Goal: Task Accomplishment & Management: Manage account settings

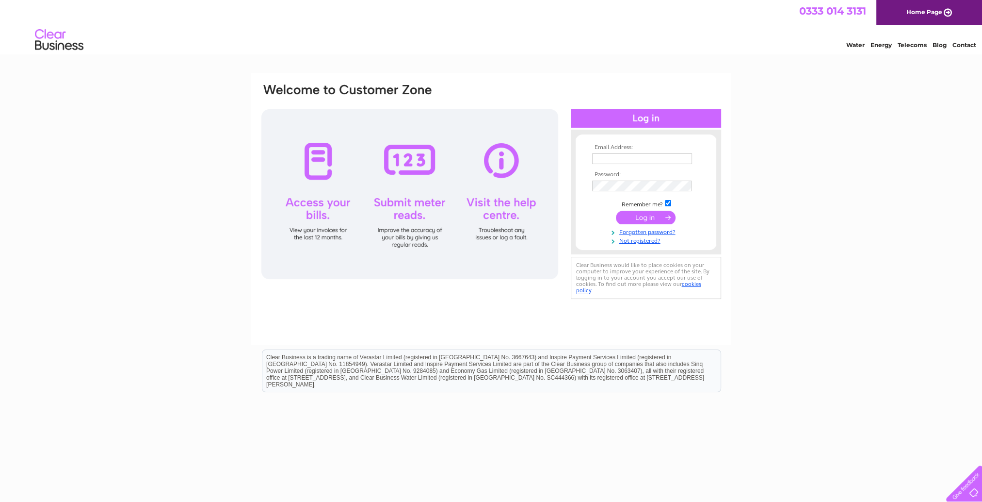
type input "natalie.divers@sgn.co.uk"
click at [628, 214] on input "submit" at bounding box center [646, 218] width 60 height 14
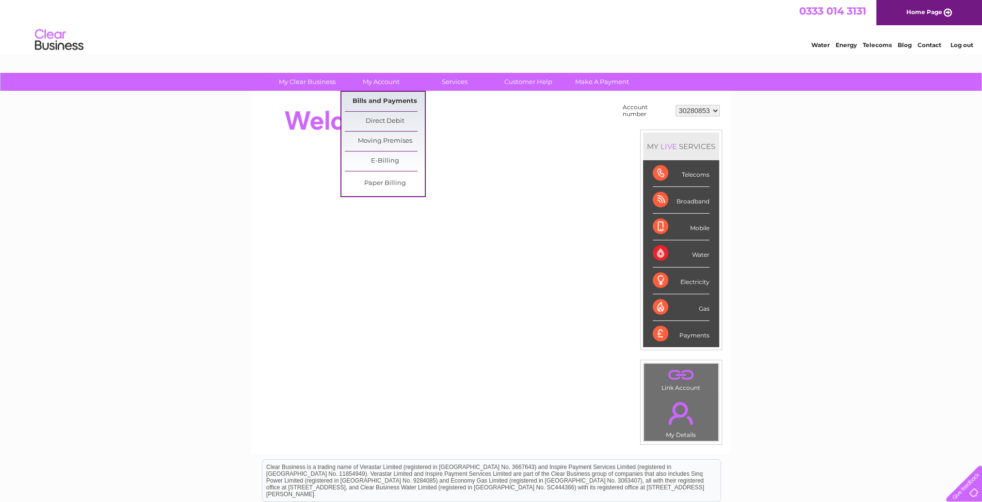
click at [397, 99] on link "Bills and Payments" at bounding box center [385, 101] width 80 height 19
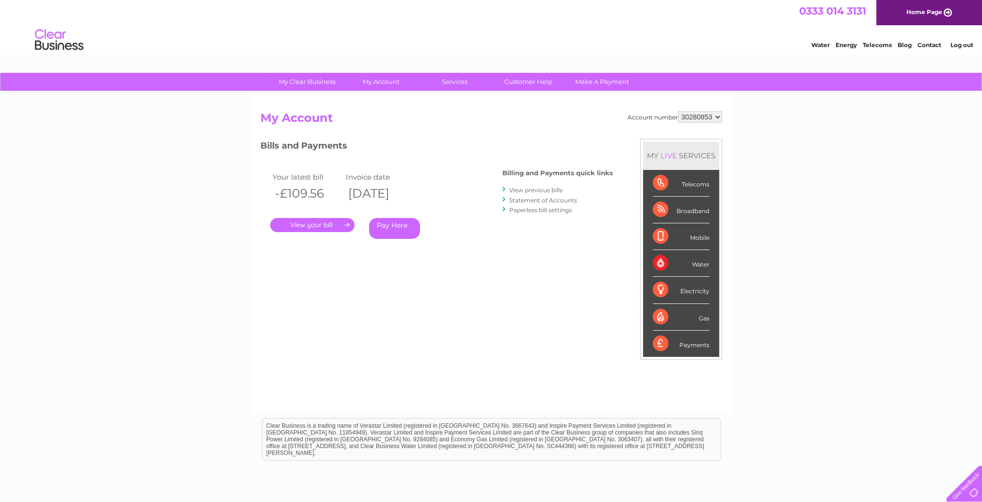
click at [521, 189] on link "View previous bills" at bounding box center [535, 189] width 53 height 7
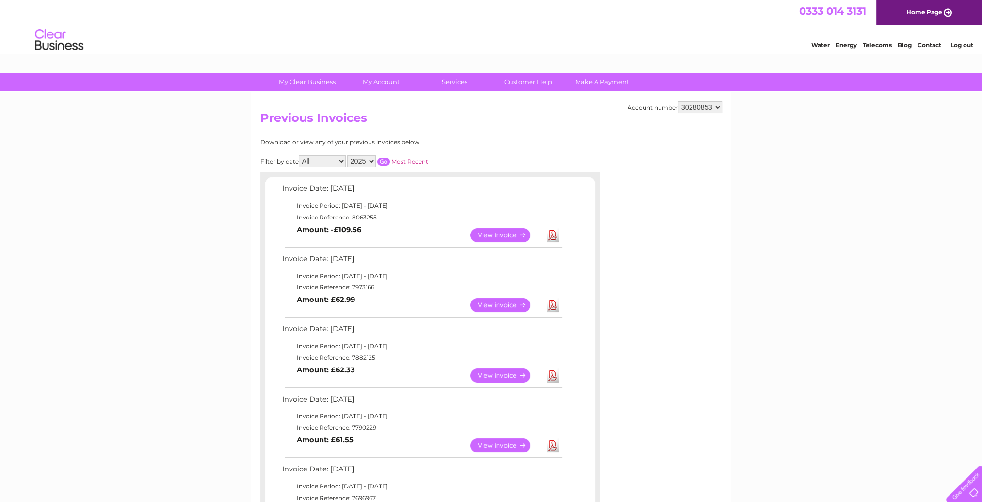
click at [710, 109] on select "30280853" at bounding box center [700, 107] width 44 height 12
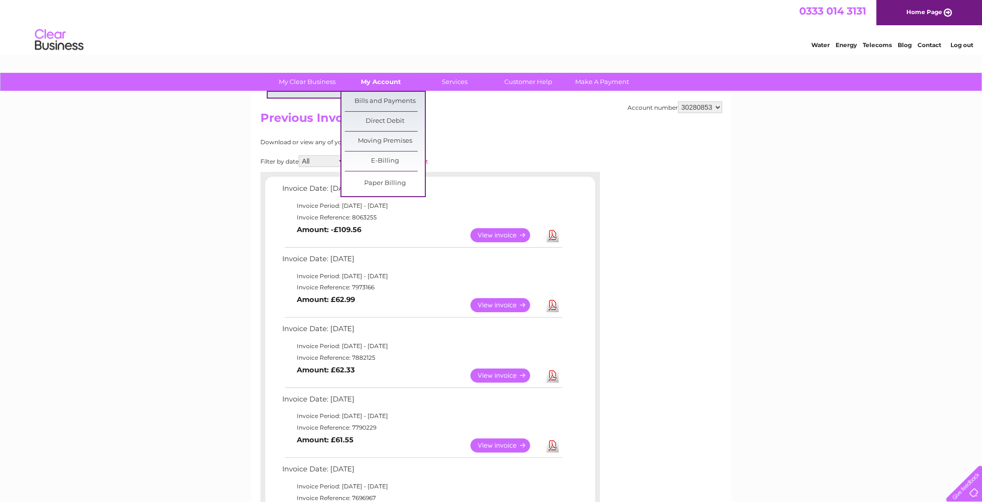
click at [366, 80] on link "My Account" at bounding box center [381, 82] width 80 height 18
click at [384, 104] on link "Bills and Payments" at bounding box center [385, 101] width 80 height 19
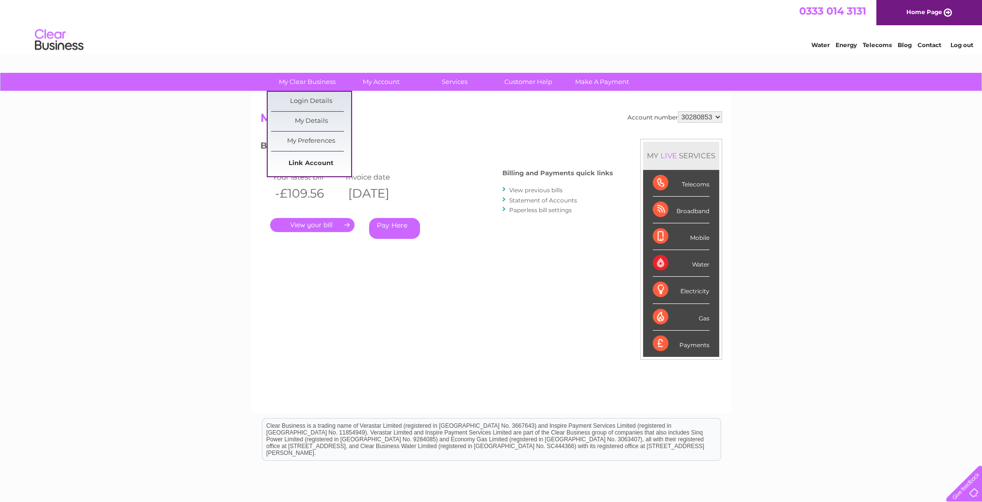
click at [312, 165] on link "Link Account" at bounding box center [311, 163] width 80 height 19
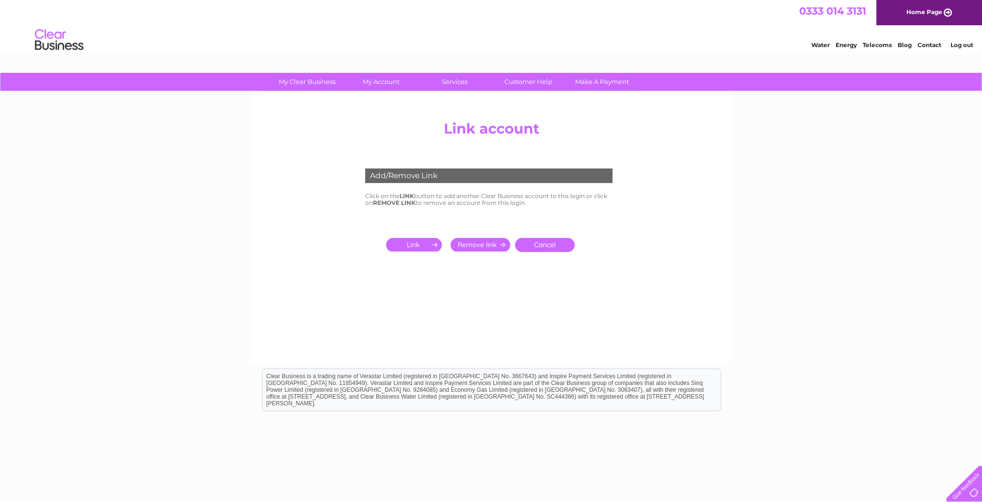
click at [423, 244] on input "submit" at bounding box center [416, 245] width 60 height 14
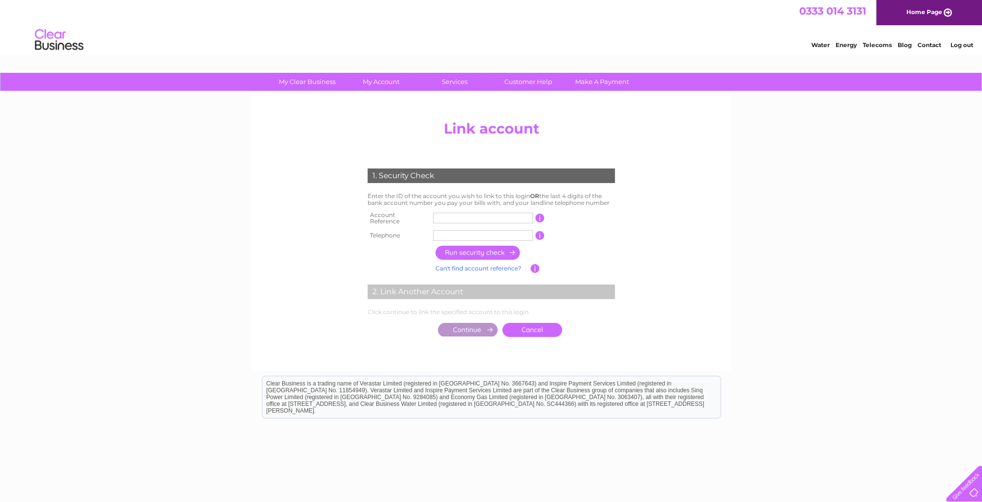
click at [470, 219] on input "text" at bounding box center [483, 218] width 100 height 11
type input "30276369"
click at [505, 232] on input "text" at bounding box center [483, 235] width 100 height 11
click at [482, 251] on input "button" at bounding box center [478, 252] width 85 height 14
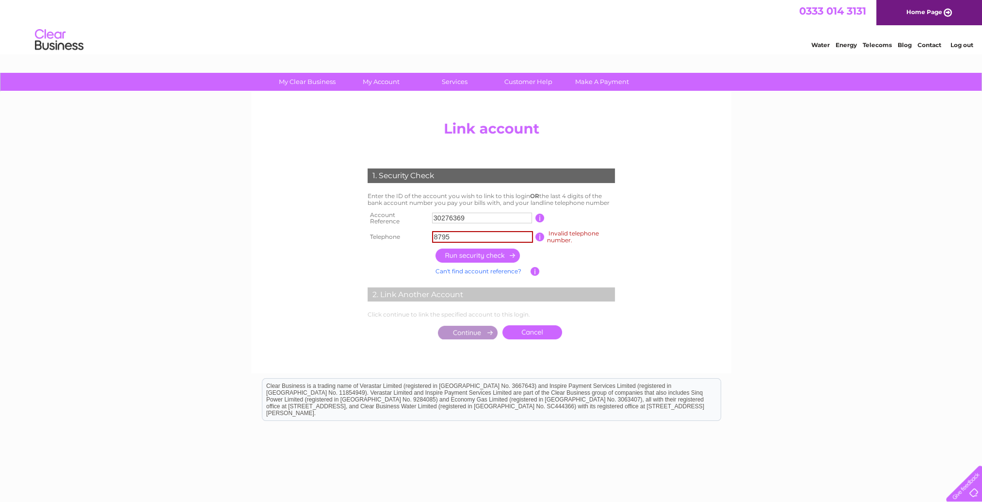
click at [538, 234] on input "button" at bounding box center [540, 236] width 9 height 9
click at [541, 236] on input "button" at bounding box center [540, 236] width 9 height 9
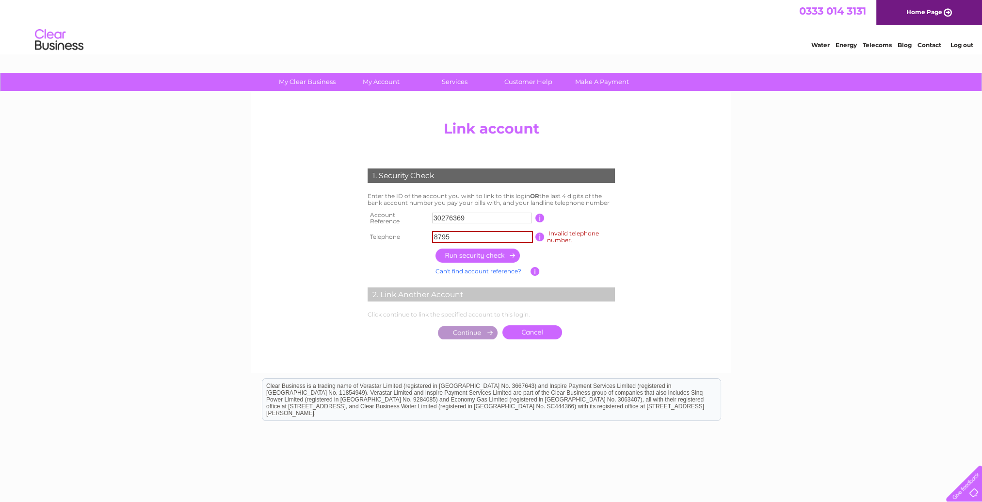
click at [491, 238] on input "8795" at bounding box center [482, 237] width 101 height 12
type input "8"
click at [655, 250] on center "Add/Remove Link Click on the LINK button to add another Clear Business account …" at bounding box center [492, 239] width 462 height 247
click at [467, 237] on input "text" at bounding box center [482, 237] width 101 height 12
type input "4444"
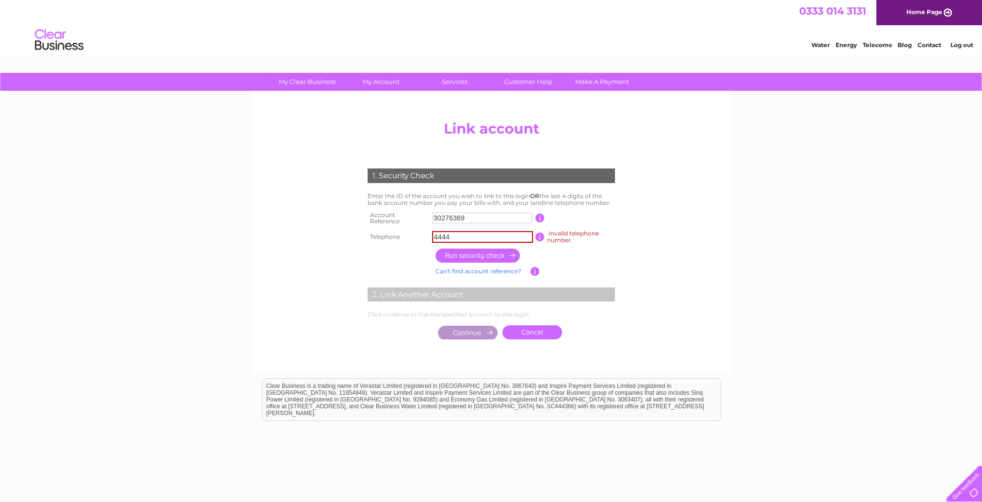
click at [470, 259] on input "button" at bounding box center [478, 255] width 85 height 14
drag, startPoint x: 460, startPoint y: 236, endPoint x: 282, endPoint y: 226, distance: 178.8
click at [282, 226] on center "Add/Remove Link Click on the LINK button to add another Clear Business account …" at bounding box center [492, 239] width 462 height 247
click at [472, 234] on input "text" at bounding box center [482, 237] width 101 height 12
click at [509, 252] on input "button" at bounding box center [478, 255] width 85 height 14
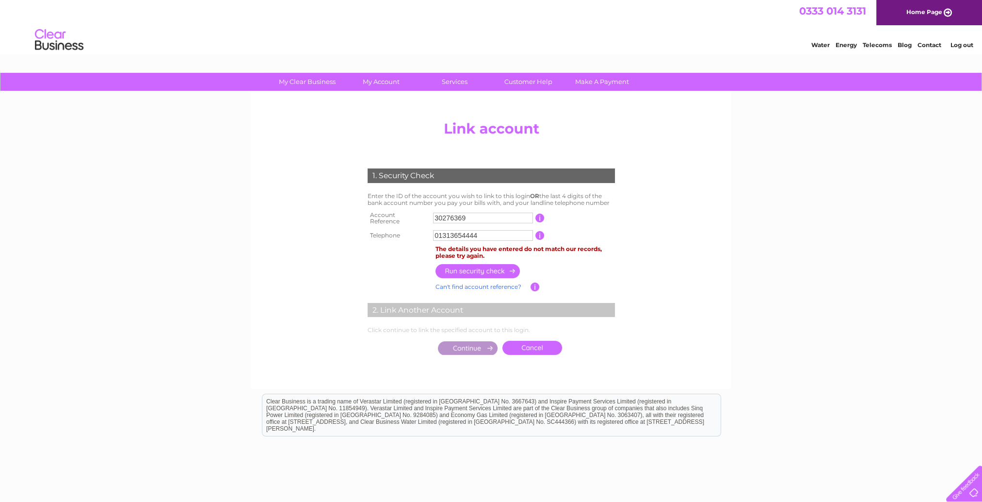
drag, startPoint x: 514, startPoint y: 234, endPoint x: 463, endPoint y: 231, distance: 50.5
click at [463, 231] on input "01313654444" at bounding box center [483, 235] width 100 height 11
type input "01313650513"
click at [485, 271] on input "button" at bounding box center [478, 271] width 85 height 14
click at [500, 283] on link "Can't find account reference?" at bounding box center [479, 286] width 86 height 7
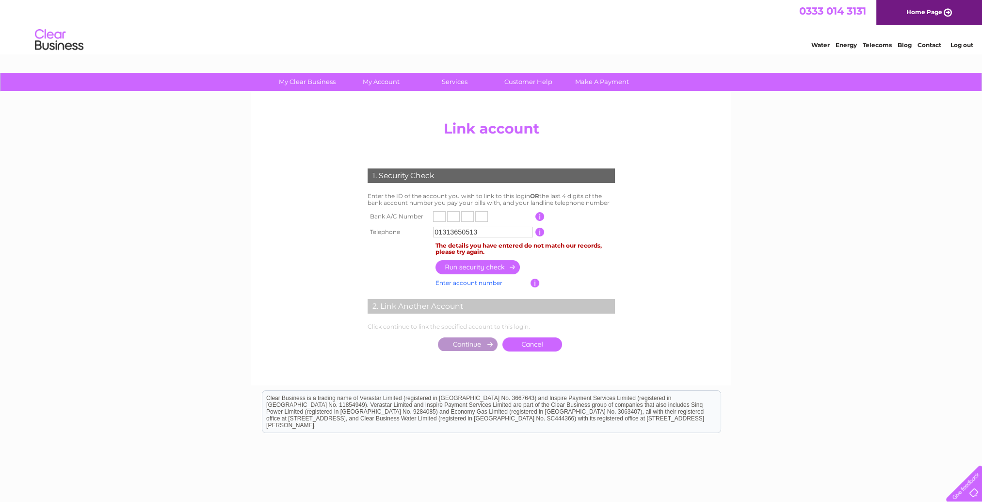
click at [438, 213] on input "text" at bounding box center [439, 216] width 13 height 11
type input "8"
click at [454, 214] on input "text" at bounding box center [453, 216] width 13 height 11
type input "7"
click at [470, 214] on input "text" at bounding box center [467, 216] width 13 height 11
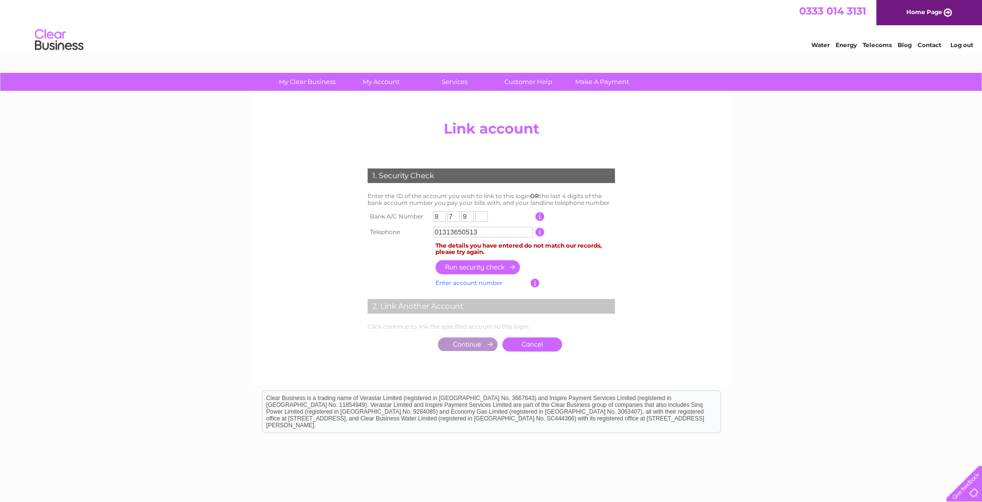
type input "9"
click at [485, 218] on input "text" at bounding box center [481, 216] width 13 height 11
type input "5"
click at [493, 268] on input "button" at bounding box center [478, 267] width 85 height 14
click at [654, 395] on div "Clear Business is a trading name of Verastar Limited (registered in [GEOGRAPHIC…" at bounding box center [491, 411] width 458 height 42
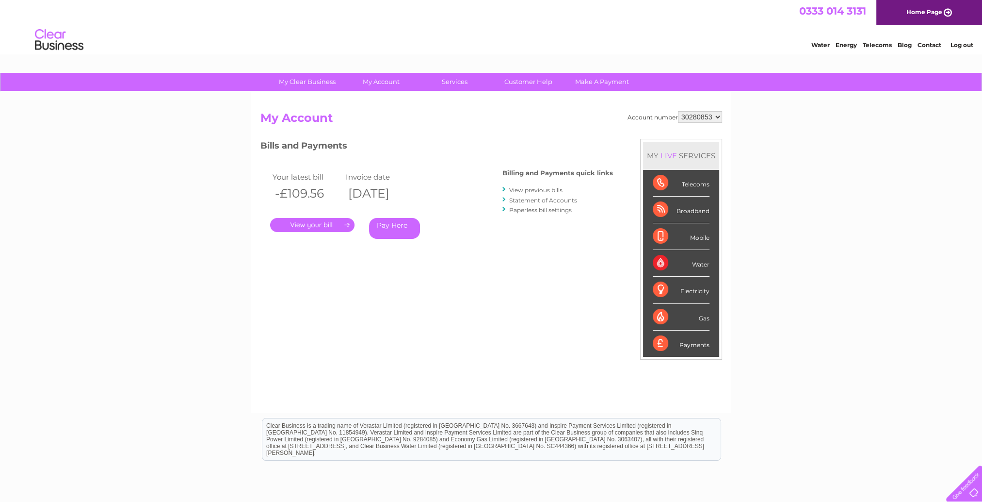
drag, startPoint x: 712, startPoint y: 118, endPoint x: 689, endPoint y: 118, distance: 22.8
click at [689, 118] on select "30280853" at bounding box center [700, 117] width 44 height 12
click at [678, 111] on select "30280853" at bounding box center [700, 117] width 44 height 12
click at [703, 129] on h2 "My Account" at bounding box center [492, 120] width 462 height 18
drag, startPoint x: 703, startPoint y: 115, endPoint x: 707, endPoint y: 123, distance: 8.7
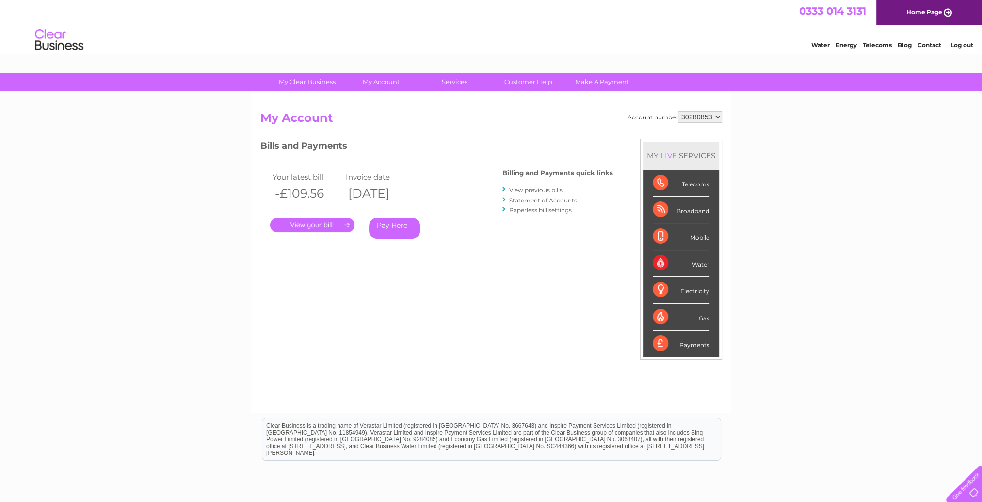
click at [703, 115] on select "30280853" at bounding box center [700, 117] width 44 height 12
